Goal: Information Seeking & Learning: Learn about a topic

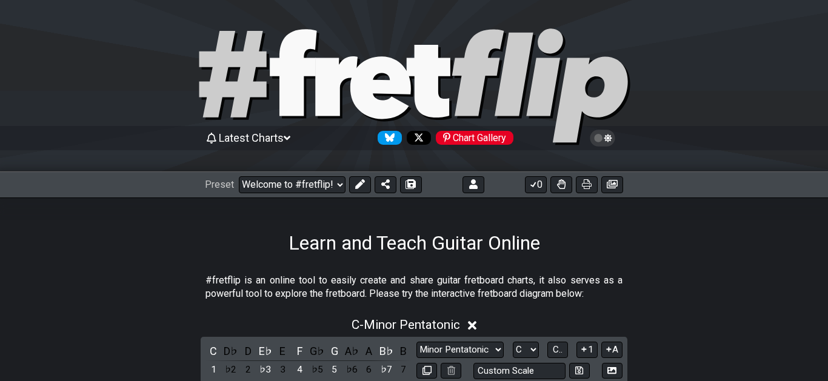
select select "C"
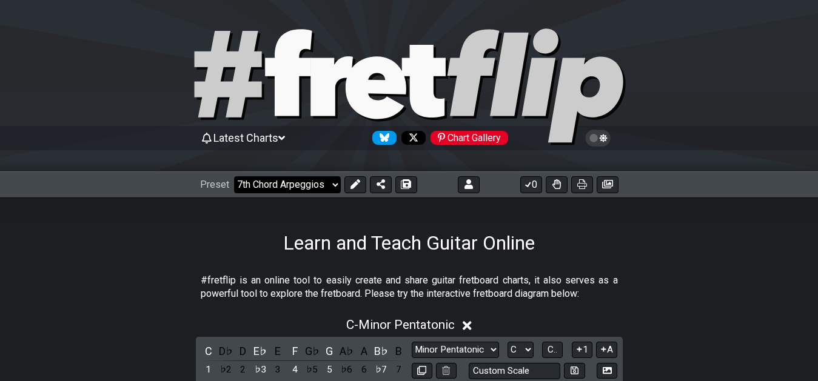
click option "7th Chord Arpeggios" at bounding box center [0, 0] width 0 height 0
select select "/welcome"
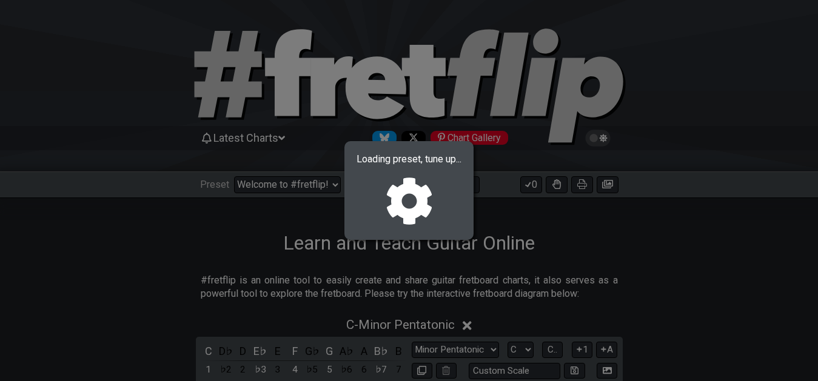
select select "F"
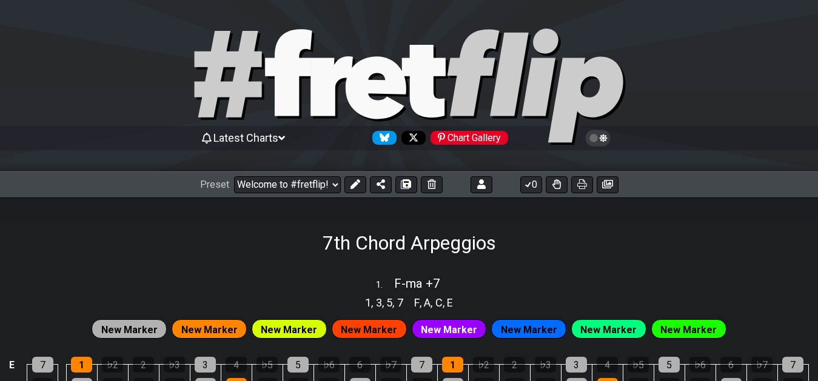
select select "/02F9A7NK"
select select "F"
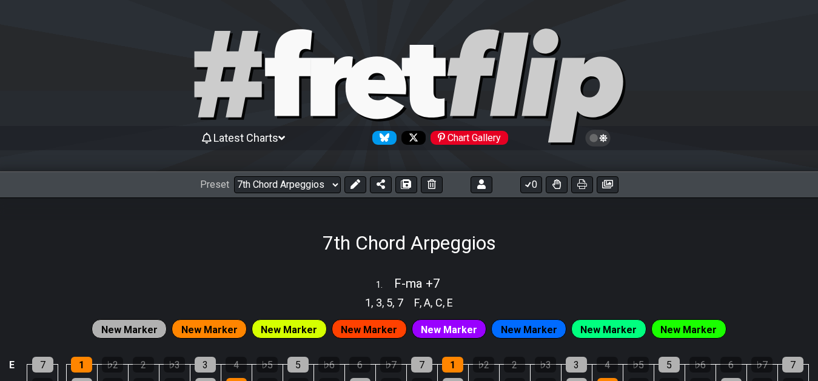
select select "F"
click option "XXX-01" at bounding box center [0, 0] width 0 height 0
select select "/02F9A7NK"
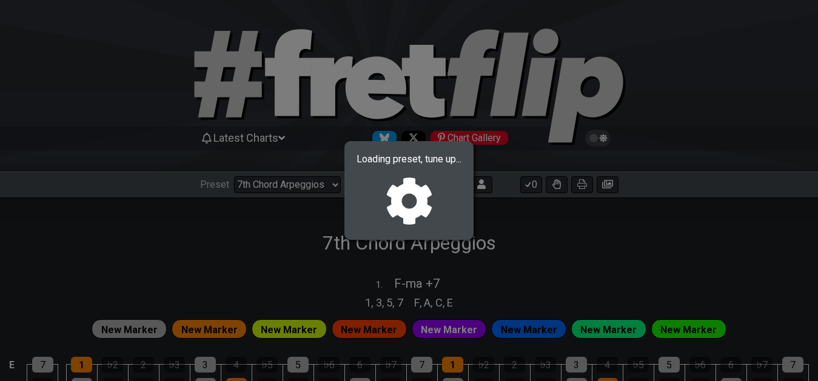
select select "F"
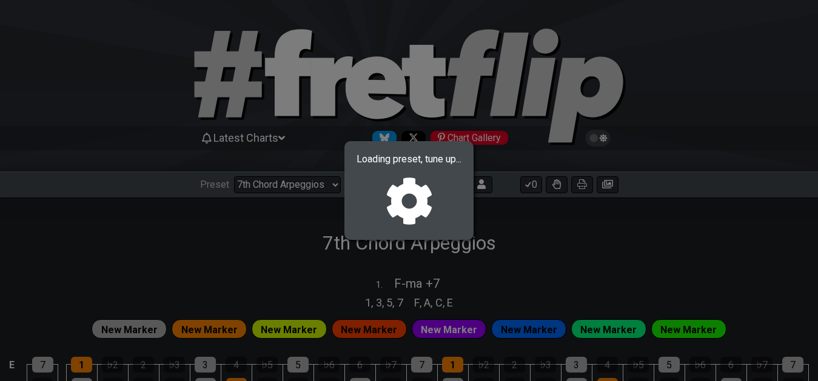
select select "F"
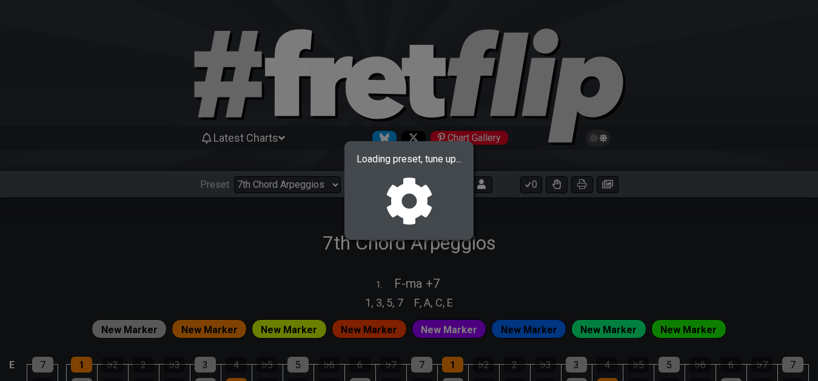
select select "F"
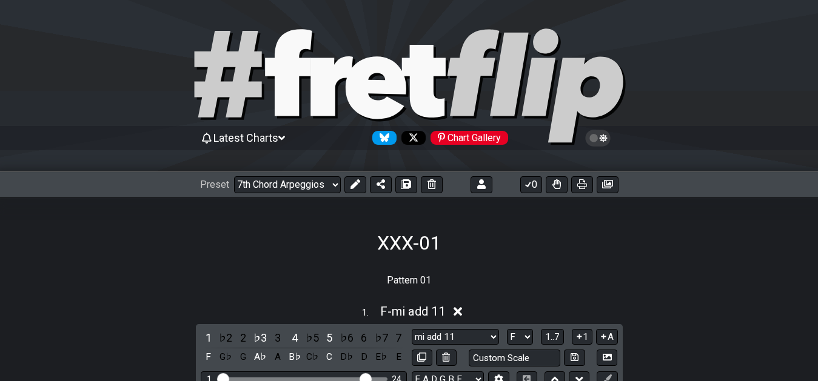
select select "/02YWF79B"
select select "ma -9 +9 #5 -7"
select select "ma #4 +6"
select select "sus +2 4 b6"
select select "mi +6"
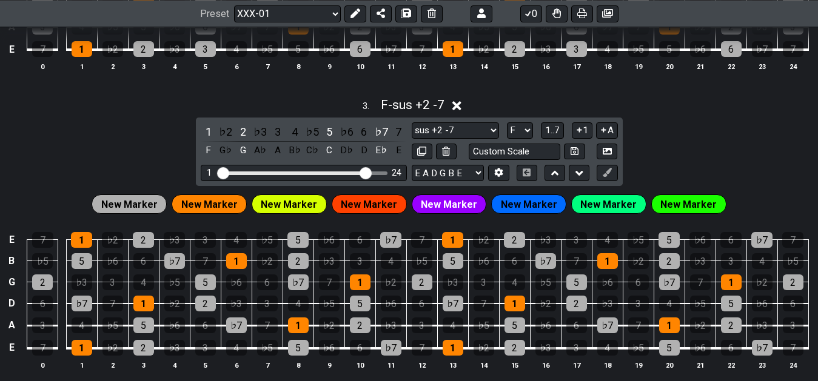
scroll to position [866, 0]
